Goal: Task Accomplishment & Management: Manage account settings

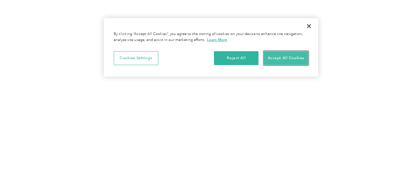
click at [275, 56] on button "Accept All Cookies" at bounding box center [286, 58] width 44 height 14
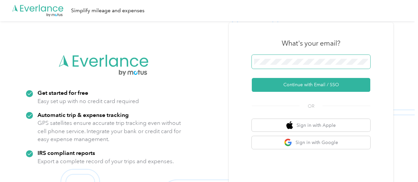
click at [291, 65] on span at bounding box center [311, 62] width 119 height 14
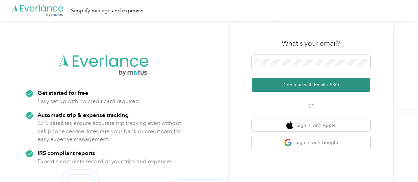
click at [322, 89] on button "Continue with Email / SSO" at bounding box center [311, 85] width 119 height 14
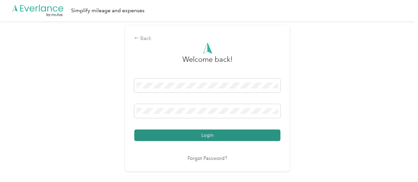
click at [218, 133] on button "Login" at bounding box center [207, 135] width 146 height 12
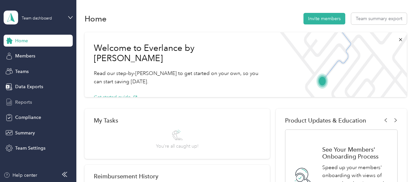
click at [33, 98] on div "Reports" at bounding box center [38, 102] width 69 height 12
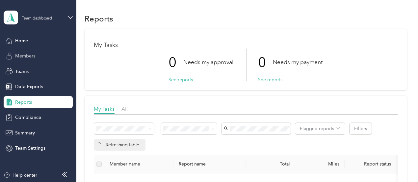
click at [30, 54] on span "Members" at bounding box center [25, 55] width 20 height 7
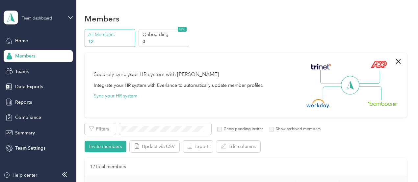
click at [106, 41] on p "12" at bounding box center [110, 41] width 45 height 7
click at [22, 100] on span "Reports" at bounding box center [23, 101] width 17 height 7
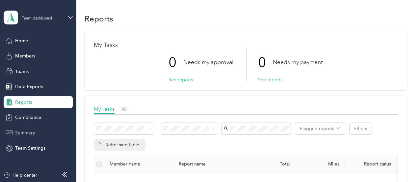
click at [32, 131] on span "Summary" at bounding box center [25, 132] width 20 height 7
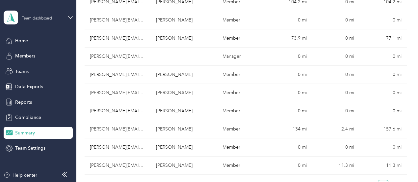
scroll to position [202, 0]
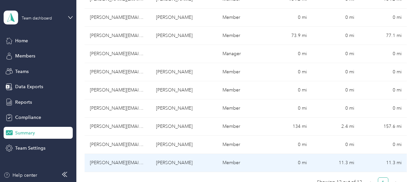
click at [139, 154] on td "ashley.keating@crossmark.com" at bounding box center [118, 163] width 67 height 18
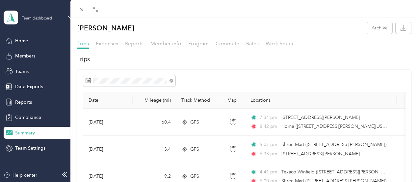
click at [27, 103] on div "Ashley C. Keating Archive Trips Expenses Reports Member info Program Commute Ra…" at bounding box center [209, 91] width 418 height 182
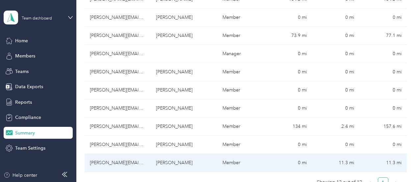
click at [123, 154] on td "ashley.keating@crossmark.com" at bounding box center [118, 163] width 67 height 18
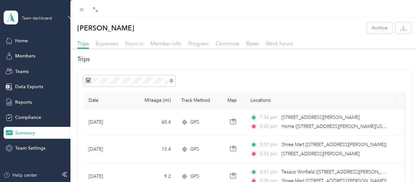
click at [137, 45] on span "Reports" at bounding box center [134, 43] width 18 height 6
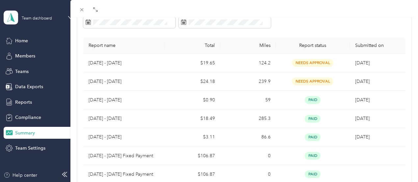
scroll to position [69, 0]
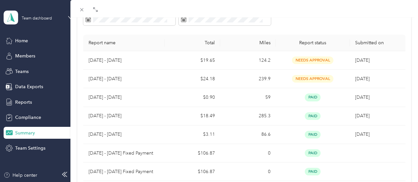
click at [390, 119] on td "8/28/2025" at bounding box center [378, 116] width 56 height 18
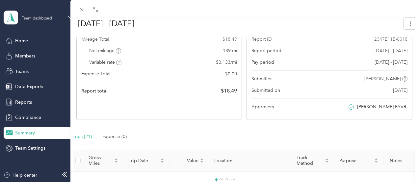
click at [28, 101] on div "BACK Ashley C. Keating Reports Aug 1 - 15, 2025 Aug 1 - 15, 2025 Paid Paid View…" at bounding box center [209, 91] width 418 height 182
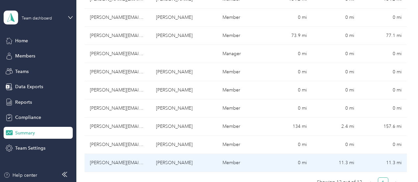
click at [141, 154] on td "ashley.keating@crossmark.com" at bounding box center [118, 163] width 67 height 18
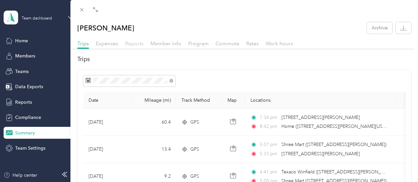
click at [135, 45] on span "Reports" at bounding box center [134, 43] width 18 height 6
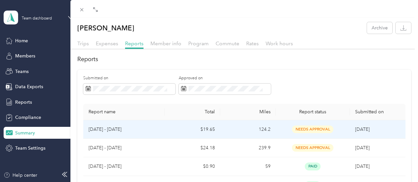
click at [301, 128] on span "needs approval" at bounding box center [313, 129] width 42 height 8
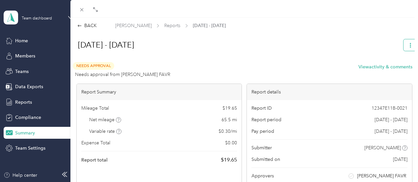
click at [406, 48] on button "button" at bounding box center [411, 45] width 14 height 12
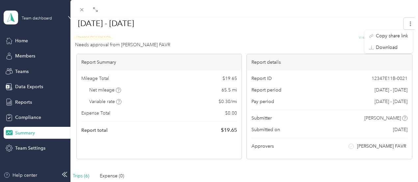
scroll to position [29, 0]
click at [358, 38] on div at bounding box center [244, 37] width 347 height 7
click at [354, 27] on h1 "Sep 16 - 30, 2025" at bounding box center [235, 23] width 328 height 16
click at [345, 30] on h1 "Sep 16 - 30, 2025" at bounding box center [235, 23] width 328 height 16
click at [358, 37] on div at bounding box center [244, 37] width 347 height 7
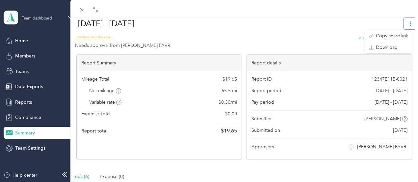
click at [408, 21] on icon "button" at bounding box center [410, 23] width 5 height 5
click at [360, 39] on div at bounding box center [244, 37] width 347 height 7
click at [370, 39] on div at bounding box center [244, 37] width 347 height 7
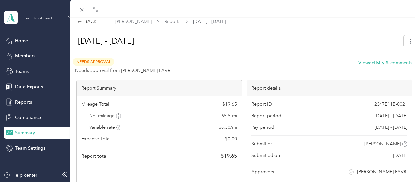
scroll to position [0, 0]
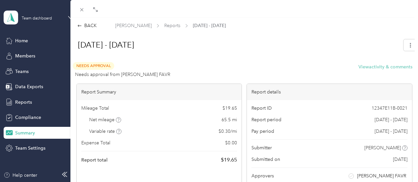
click at [385, 67] on button "View activity & comments" at bounding box center [386, 66] width 54 height 7
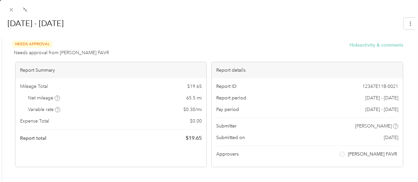
scroll to position [32, 0]
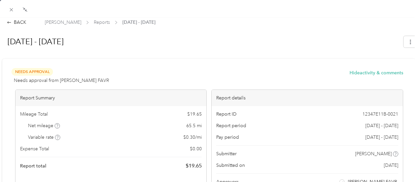
scroll to position [0, 0]
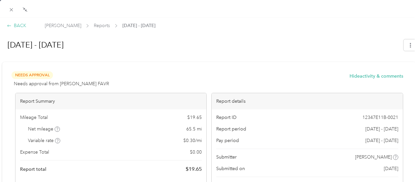
click at [15, 24] on div "BACK" at bounding box center [16, 25] width 19 height 7
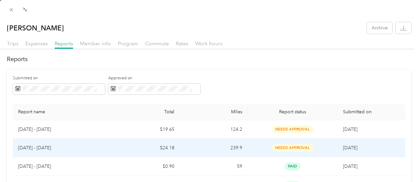
click at [318, 148] on div "needs approval" at bounding box center [293, 148] width 80 height 8
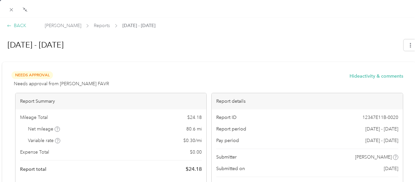
click at [11, 23] on div "BACK" at bounding box center [16, 25] width 19 height 7
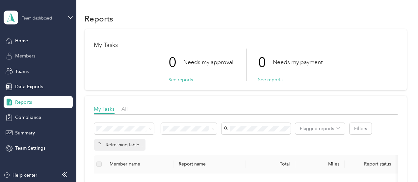
click at [30, 57] on span "Members" at bounding box center [25, 55] width 20 height 7
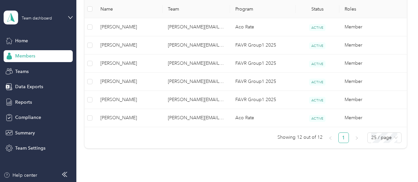
scroll to position [284, 0]
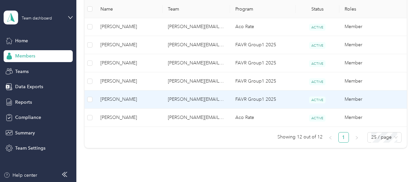
click at [206, 98] on td "adriene.cross@crossmark.com" at bounding box center [197, 99] width 68 height 18
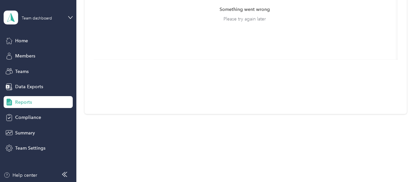
scroll to position [176, 0]
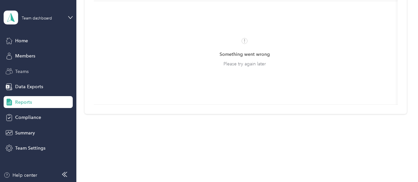
click at [25, 72] on span "Teams" at bounding box center [22, 71] width 14 height 7
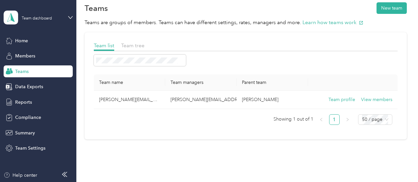
scroll to position [39, 0]
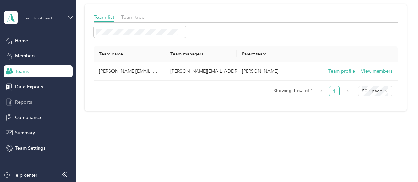
click at [28, 103] on span "Reports" at bounding box center [23, 101] width 17 height 7
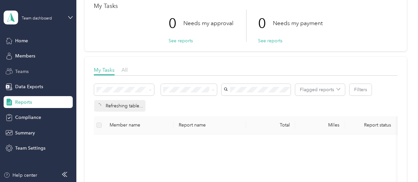
click at [26, 68] on span "Teams" at bounding box center [22, 71] width 14 height 7
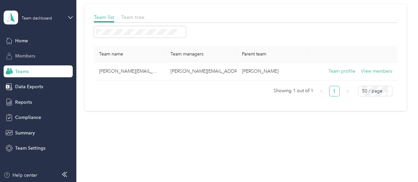
click at [32, 55] on span "Members" at bounding box center [25, 55] width 20 height 7
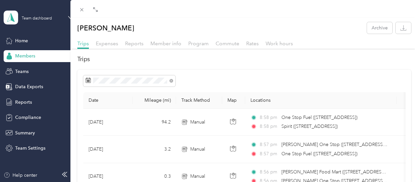
click at [25, 69] on div "Fred D. Spencer Archive Trips Expenses Reports Member info Program Commute Rate…" at bounding box center [209, 91] width 418 height 182
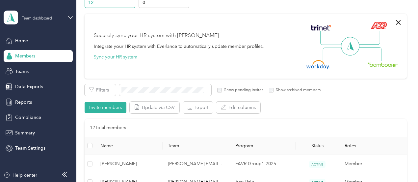
click at [306, 146] on th "Status" at bounding box center [318, 145] width 44 height 18
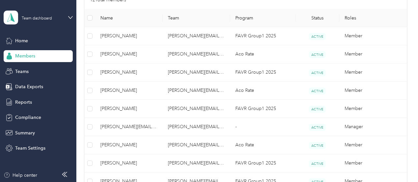
scroll to position [153, 0]
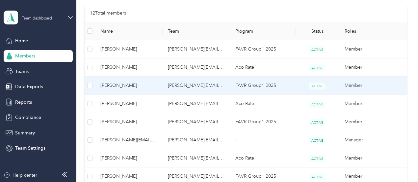
click at [129, 84] on span "Edwin L. Plouet" at bounding box center [128, 85] width 57 height 7
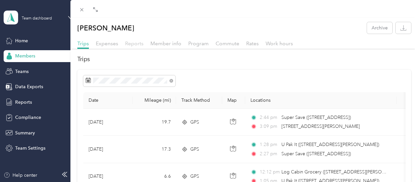
click at [135, 45] on span "Reports" at bounding box center [134, 43] width 18 height 6
